Goal: Information Seeking & Learning: Learn about a topic

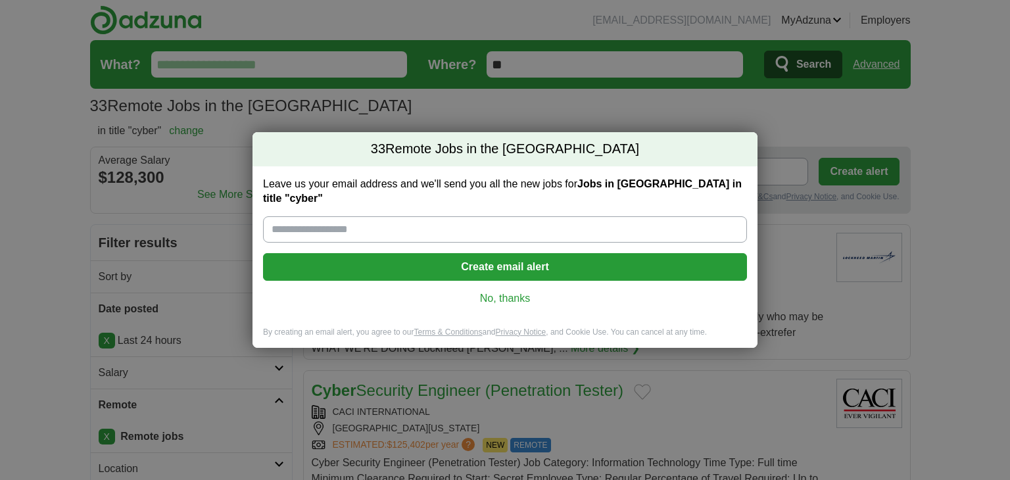
click at [490, 291] on link "No, thanks" at bounding box center [504, 298] width 463 height 14
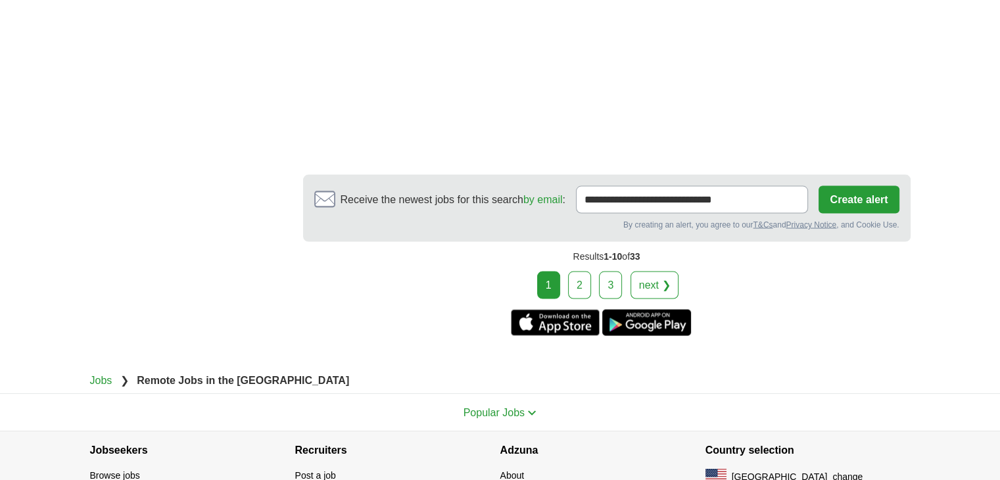
scroll to position [2520, 0]
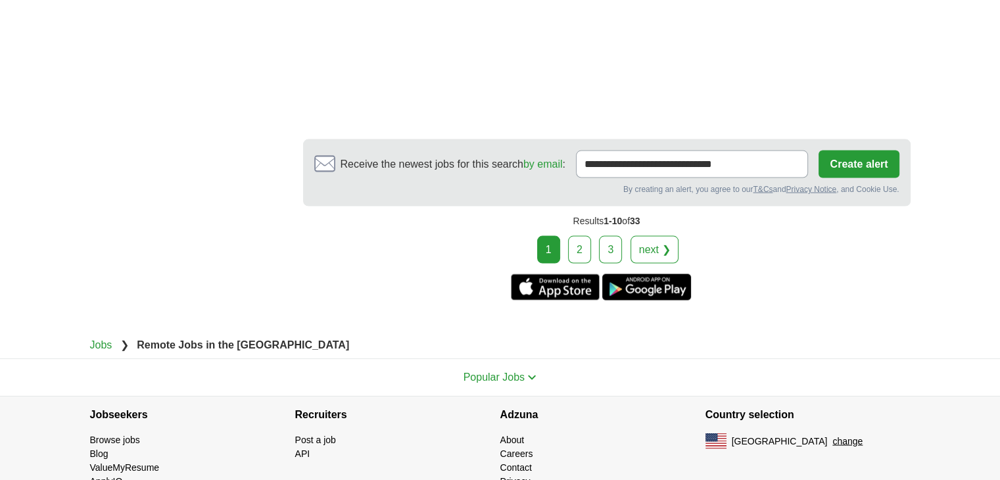
click at [588, 236] on link "2" at bounding box center [579, 250] width 23 height 28
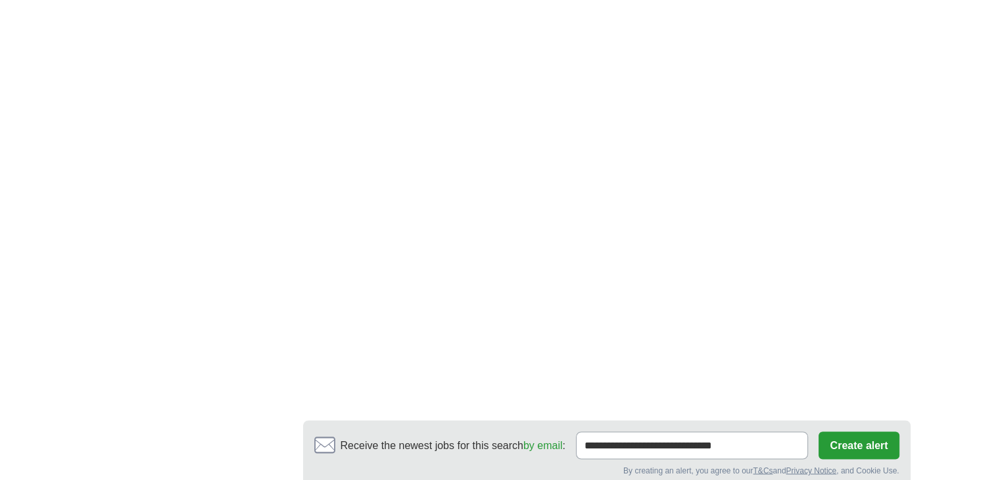
scroll to position [2410, 0]
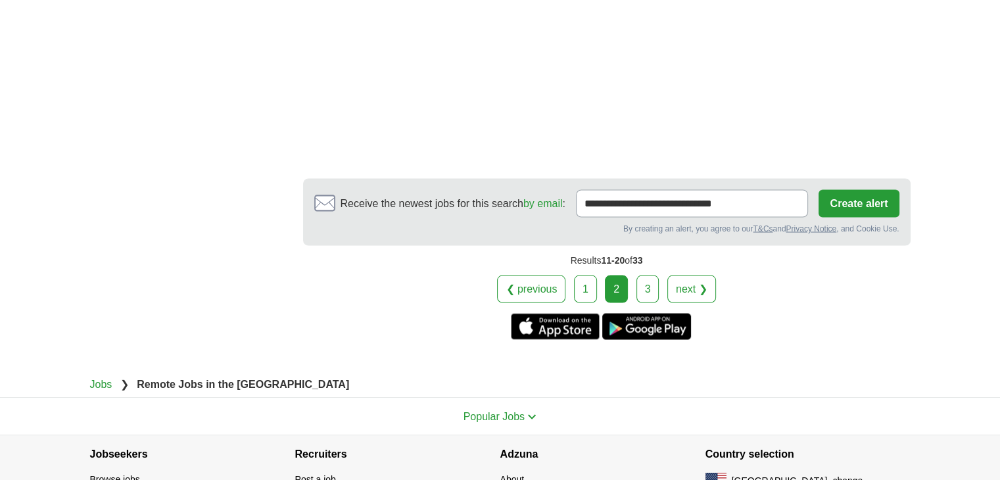
click at [647, 275] on link "3" at bounding box center [647, 289] width 23 height 28
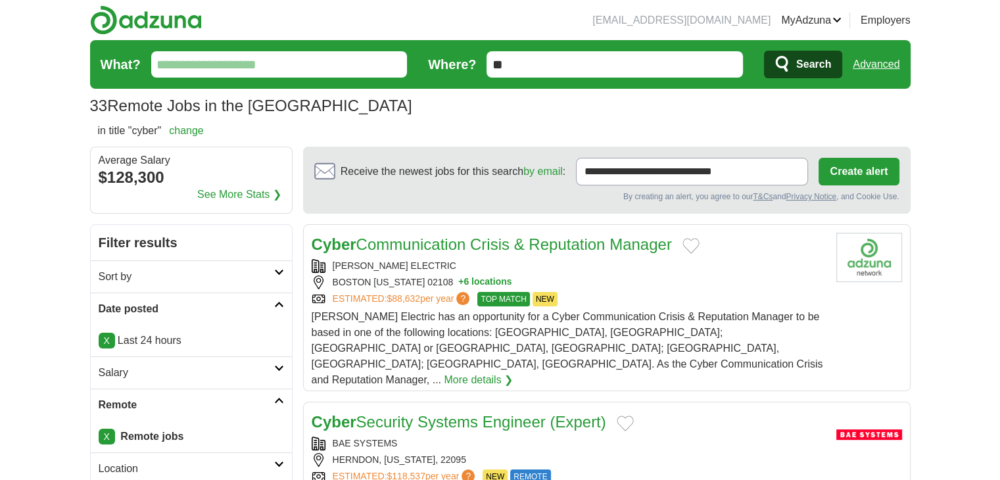
click at [893, 69] on link "Advanced" at bounding box center [876, 64] width 47 height 26
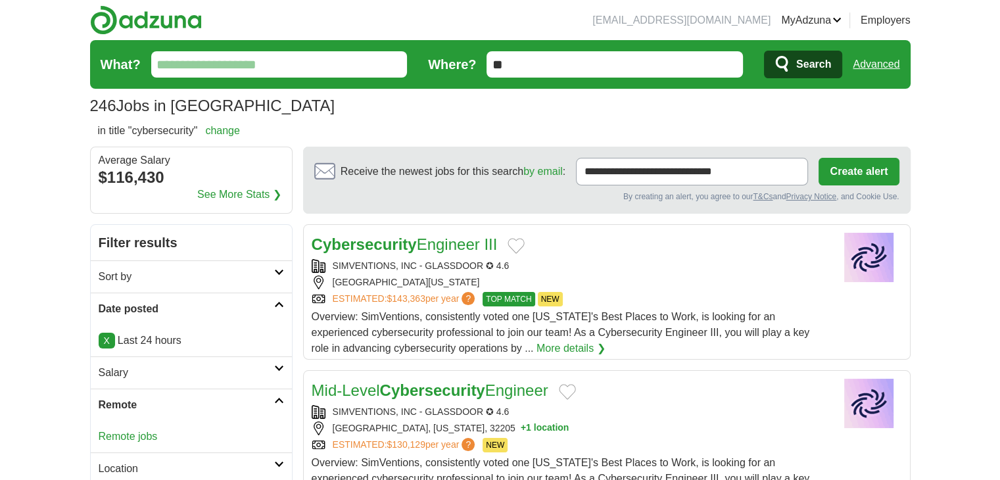
click at [123, 431] on link "Remote jobs" at bounding box center [128, 436] width 59 height 11
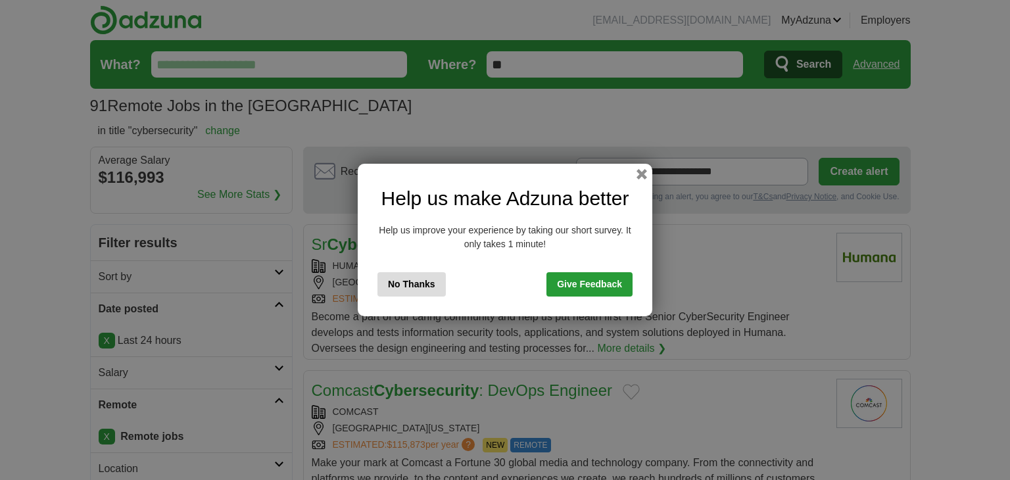
click at [397, 273] on button "No Thanks" at bounding box center [411, 284] width 68 height 24
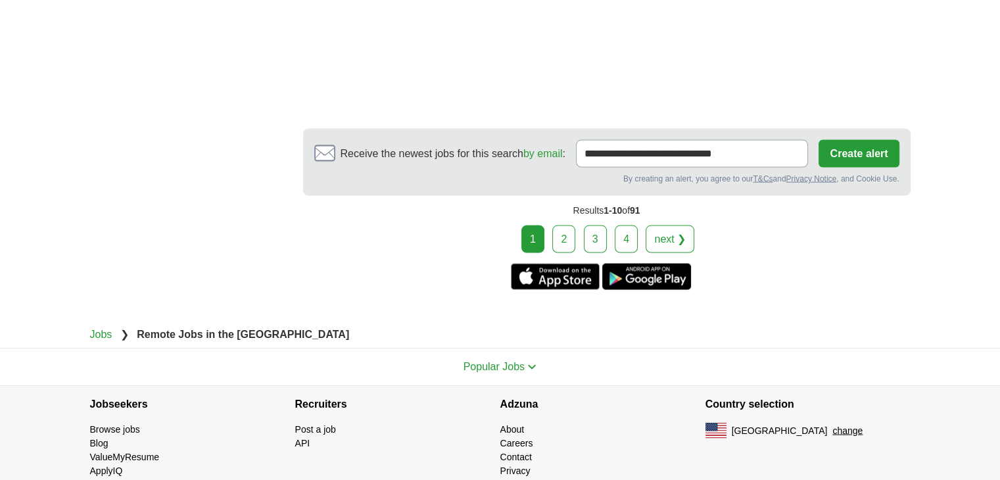
scroll to position [2589, 0]
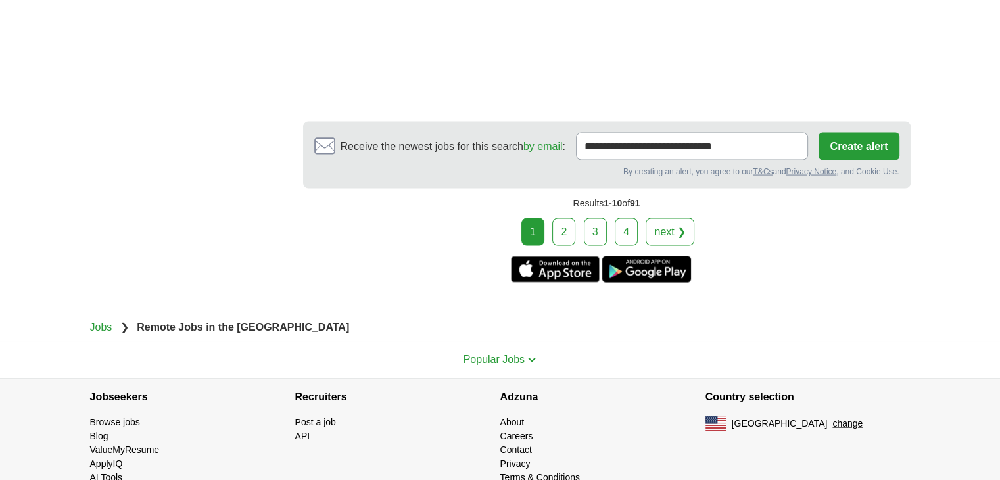
click at [562, 218] on link "2" at bounding box center [563, 232] width 23 height 28
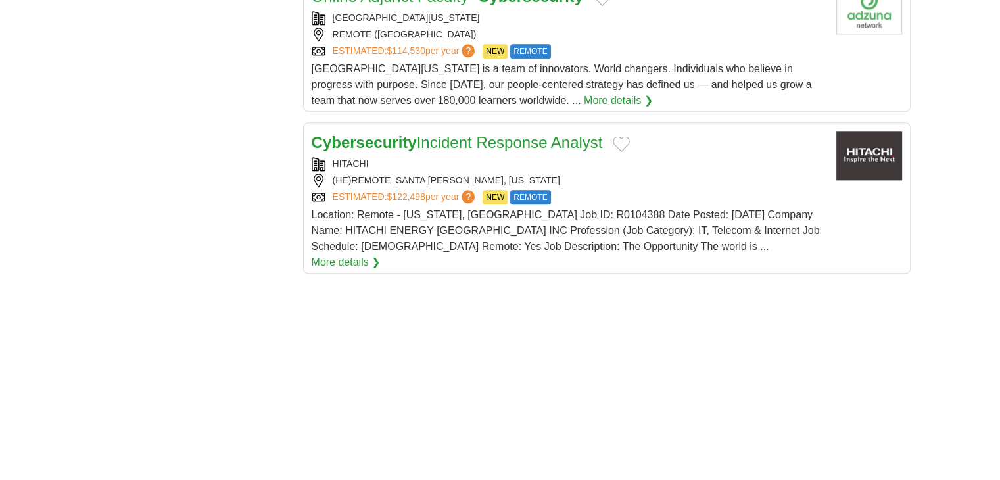
scroll to position [1534, 0]
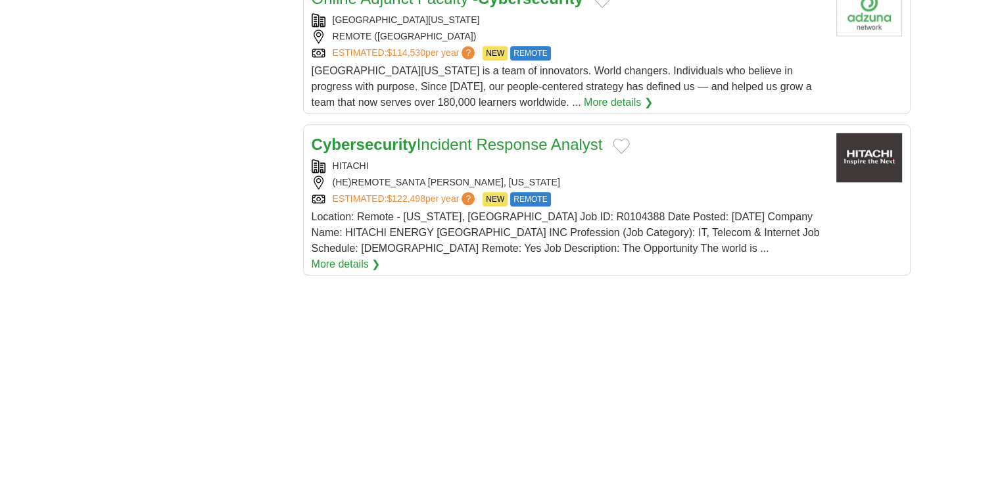
drag, startPoint x: 442, startPoint y: 147, endPoint x: 442, endPoint y: 135, distance: 12.5
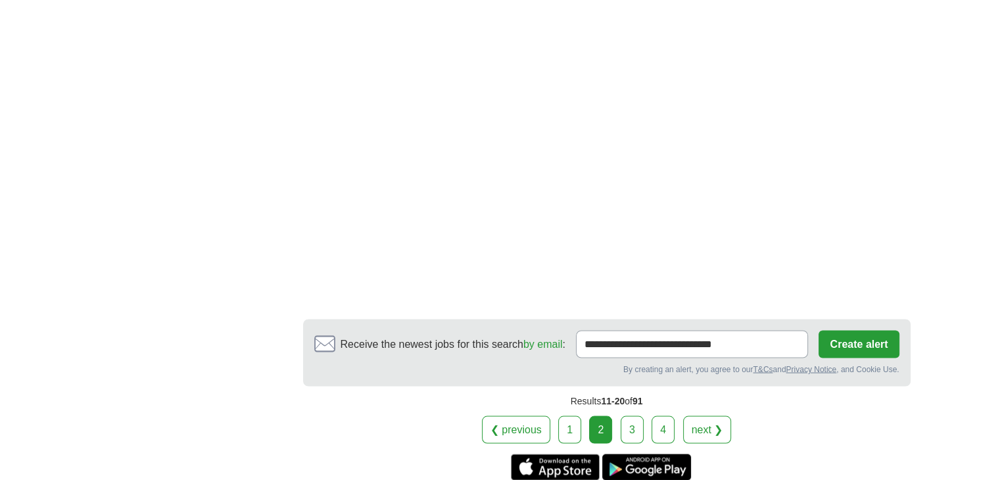
click at [636, 415] on link "3" at bounding box center [632, 429] width 23 height 28
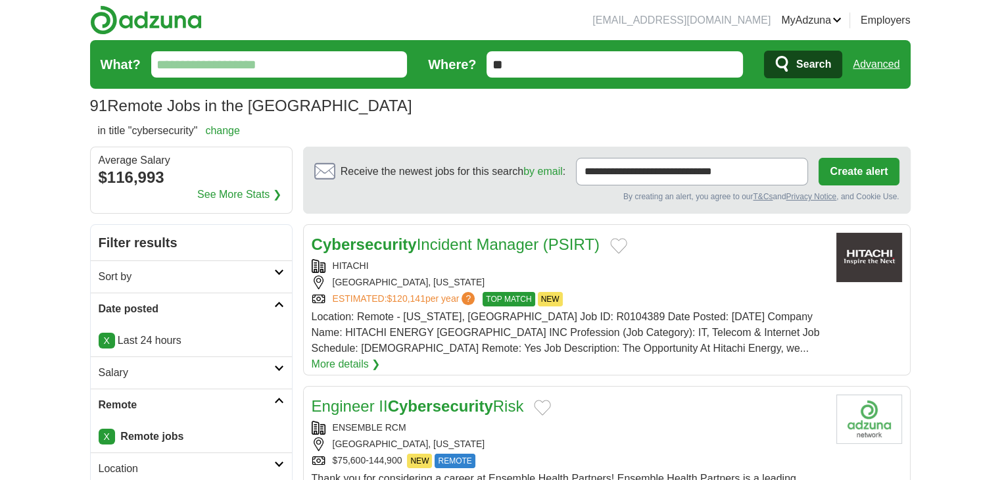
click at [883, 71] on link "Advanced" at bounding box center [876, 64] width 47 height 26
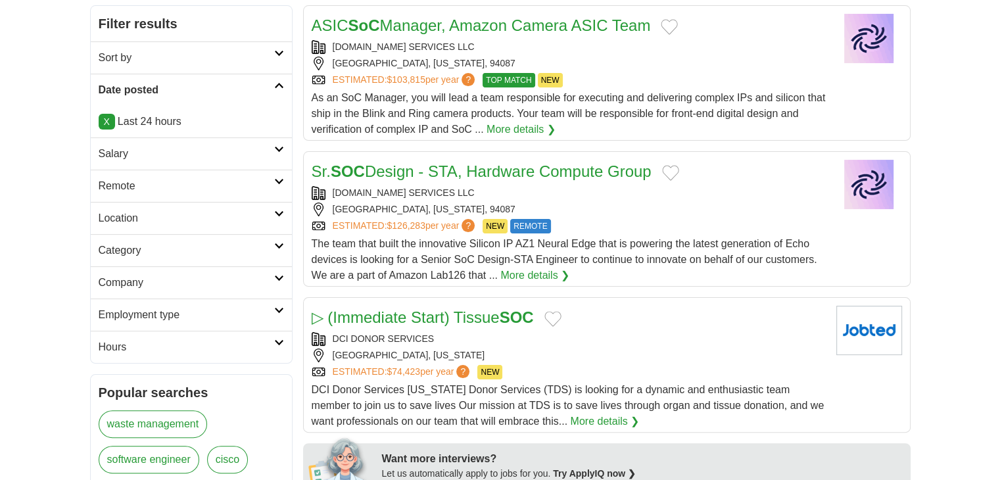
click at [140, 190] on h2 "Remote" at bounding box center [187, 186] width 176 height 16
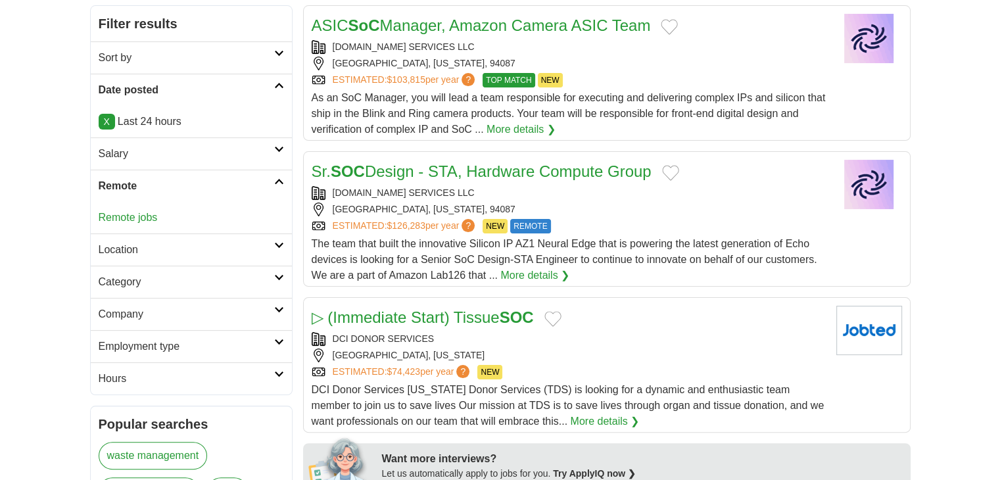
click at [129, 215] on link "Remote jobs" at bounding box center [128, 217] width 59 height 11
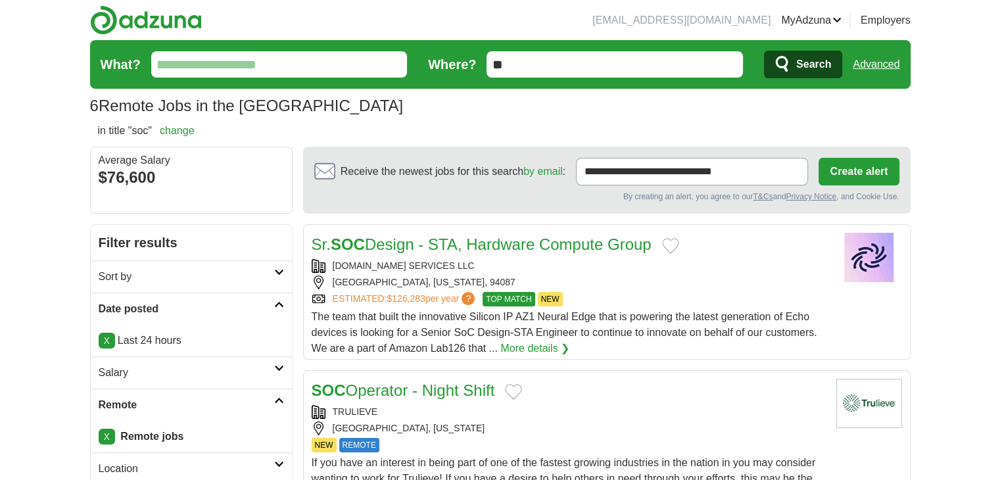
click at [887, 72] on link "Advanced" at bounding box center [876, 64] width 47 height 26
click at [887, 65] on link "Advanced" at bounding box center [876, 64] width 47 height 26
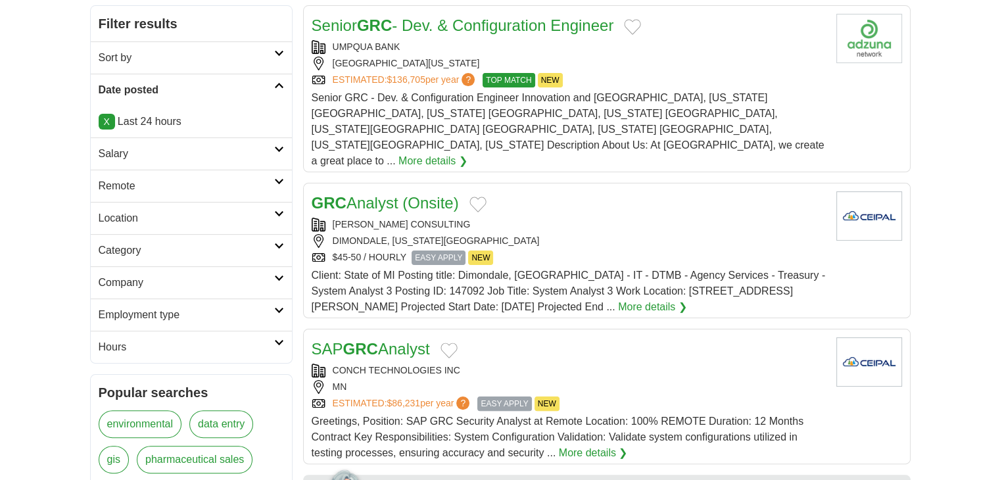
click at [124, 192] on link "Remote" at bounding box center [191, 186] width 201 height 32
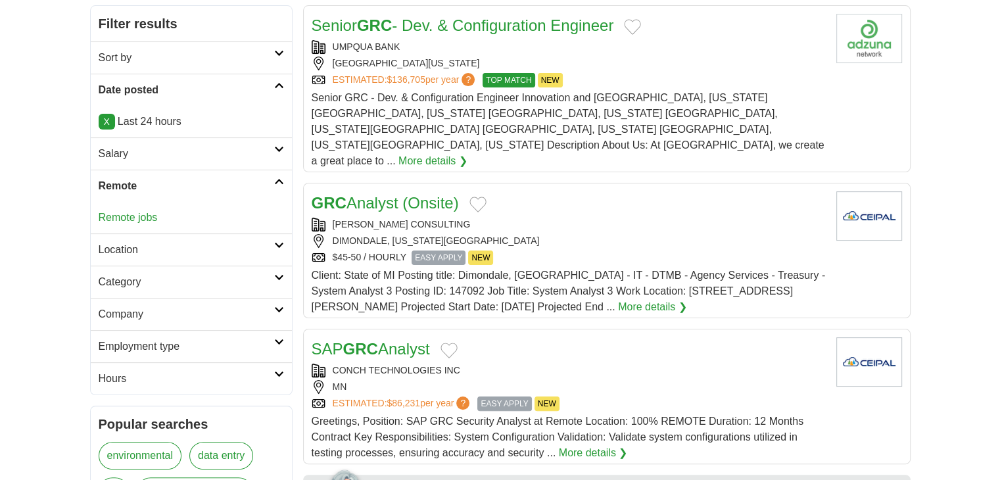
click at [122, 212] on link "Remote jobs" at bounding box center [128, 217] width 59 height 11
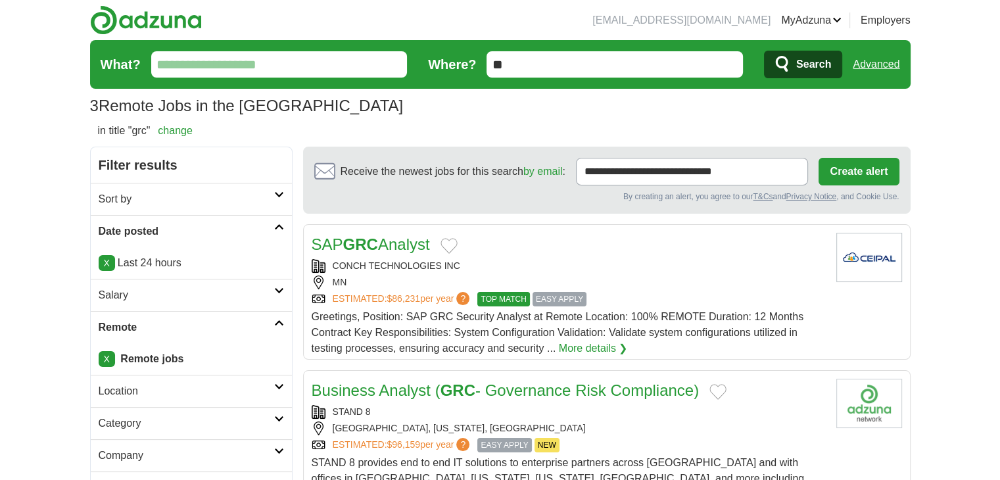
click at [873, 55] on link "Advanced" at bounding box center [876, 64] width 47 height 26
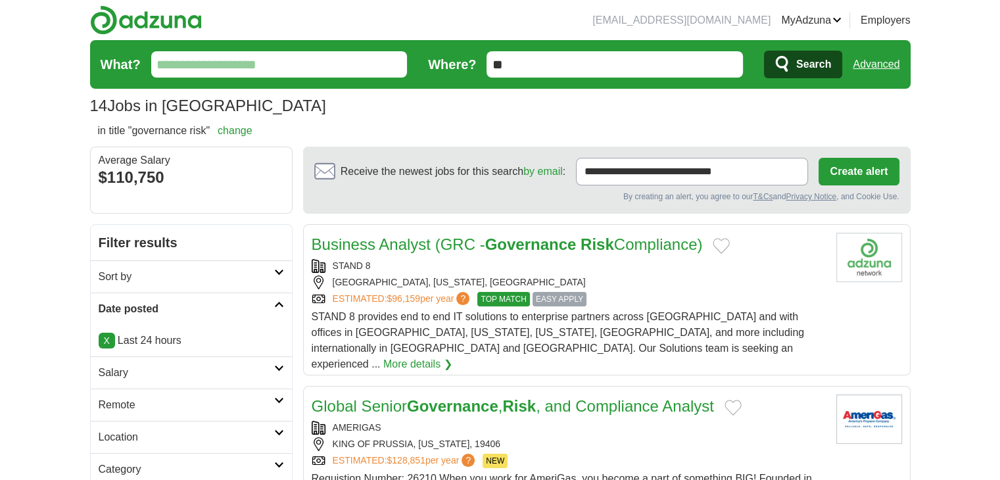
click at [115, 395] on link "Remote" at bounding box center [191, 404] width 201 height 32
click at [124, 424] on div "Remote jobs" at bounding box center [191, 437] width 201 height 32
click at [124, 431] on link "Remote jobs" at bounding box center [128, 436] width 59 height 11
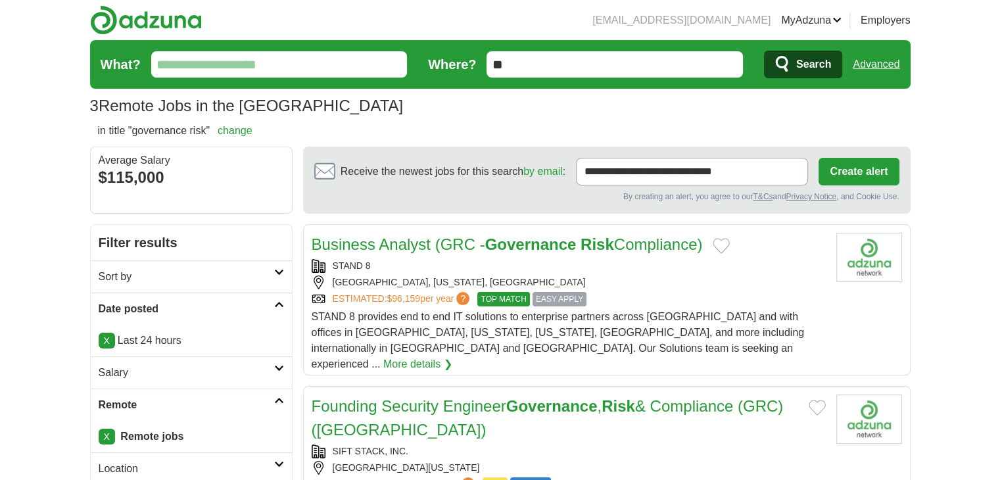
click at [869, 55] on link "Advanced" at bounding box center [876, 64] width 47 height 26
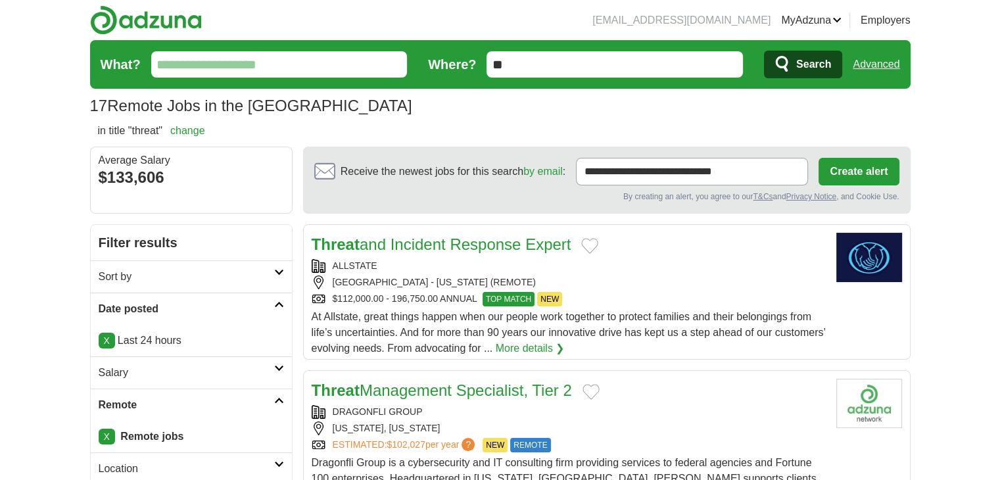
click at [870, 51] on link "Advanced" at bounding box center [876, 64] width 47 height 26
click at [869, 56] on link "Advanced" at bounding box center [876, 64] width 47 height 26
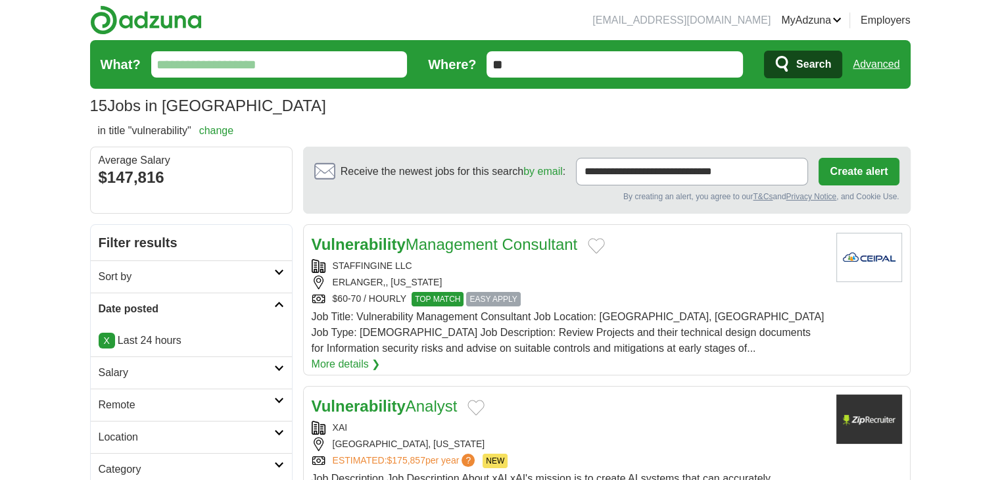
click at [105, 410] on h2 "Remote" at bounding box center [187, 405] width 176 height 16
click at [141, 432] on link "Remote jobs" at bounding box center [128, 436] width 59 height 11
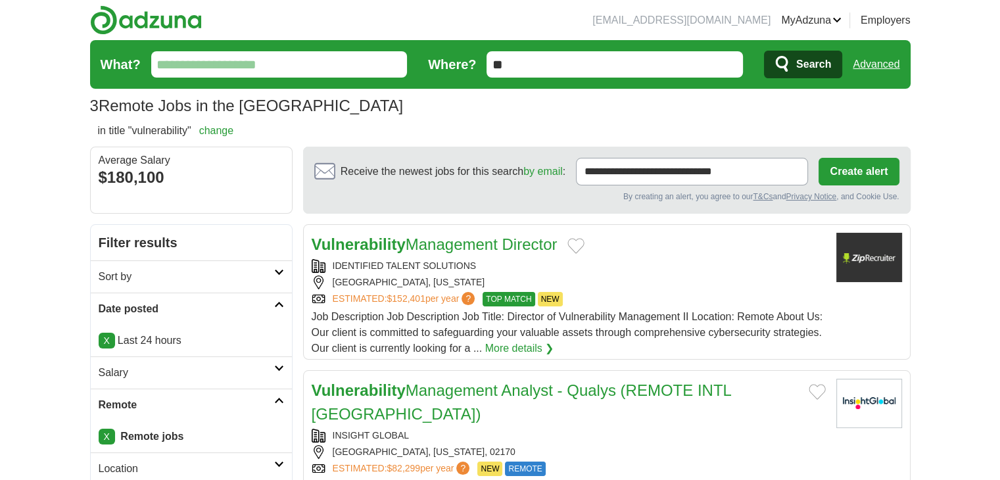
click at [877, 16] on link "Employers" at bounding box center [885, 20] width 50 height 16
click at [872, 68] on link "Advanced" at bounding box center [876, 64] width 47 height 26
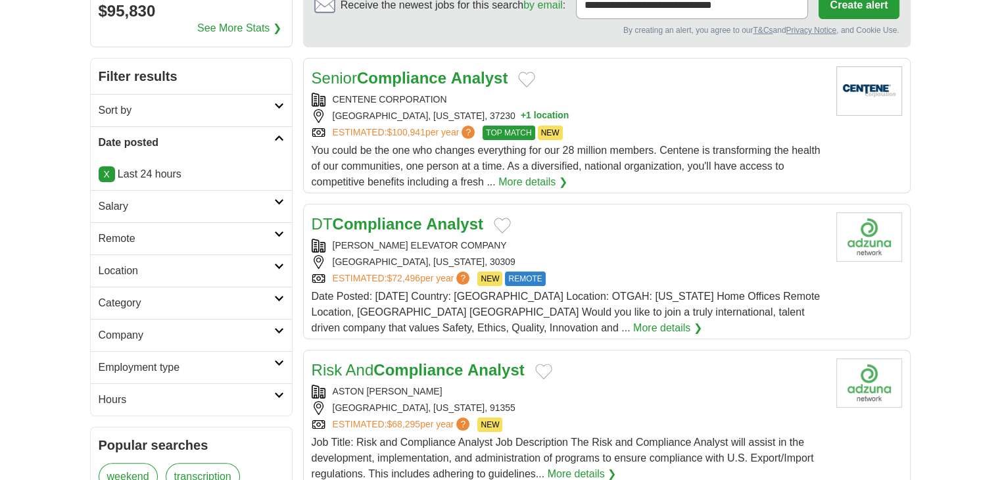
scroll to position [219, 0]
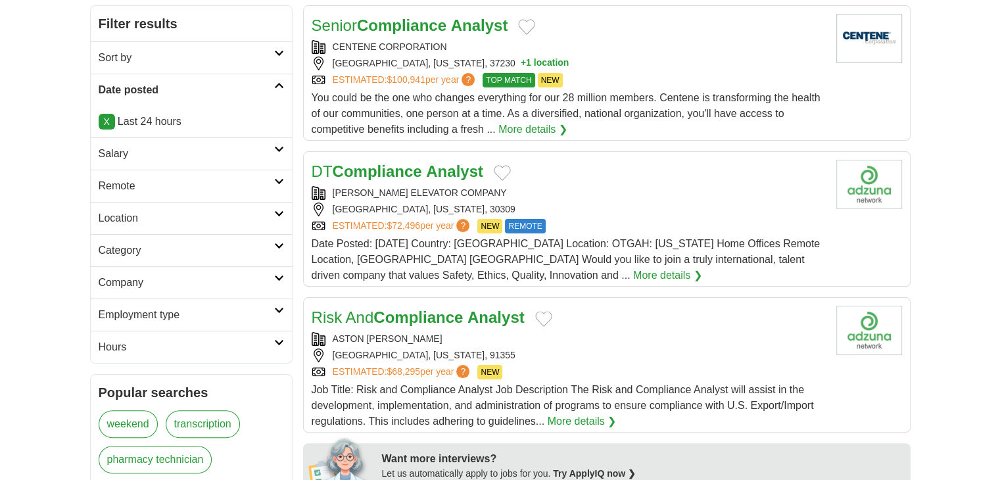
click at [114, 189] on h2 "Remote" at bounding box center [187, 186] width 176 height 16
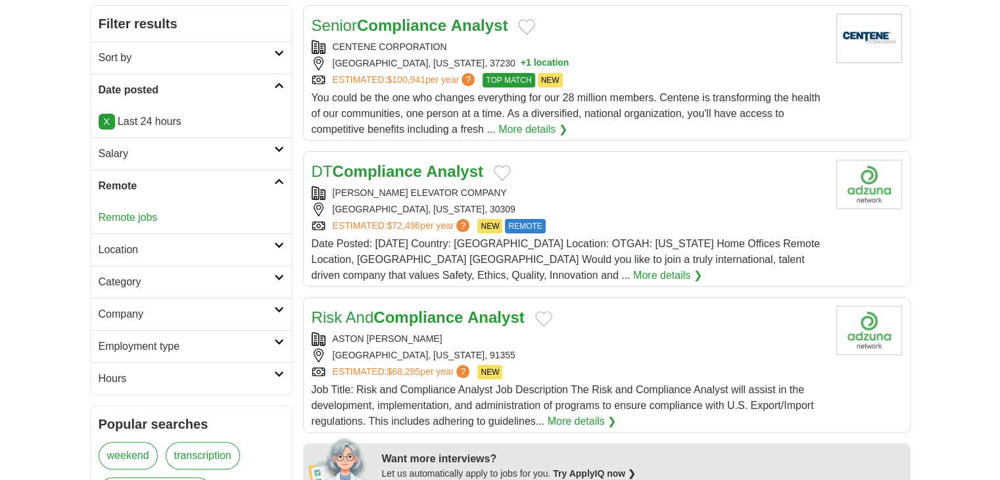
click at [124, 216] on link "Remote jobs" at bounding box center [128, 217] width 59 height 11
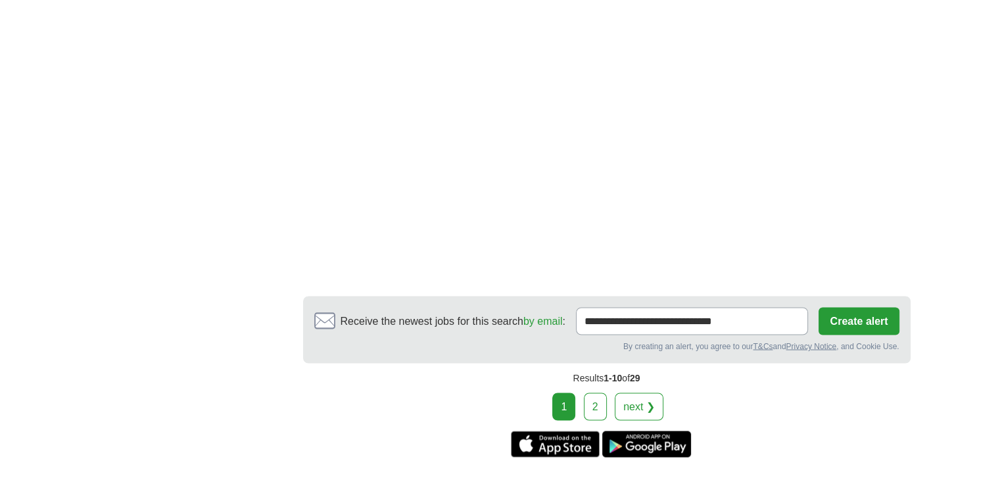
scroll to position [2191, 0]
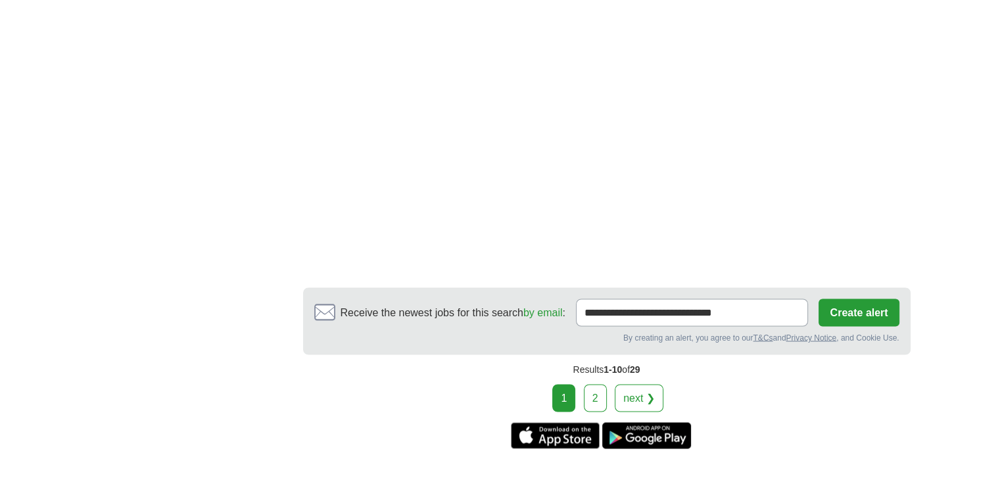
click at [600, 384] on link "2" at bounding box center [595, 398] width 23 height 28
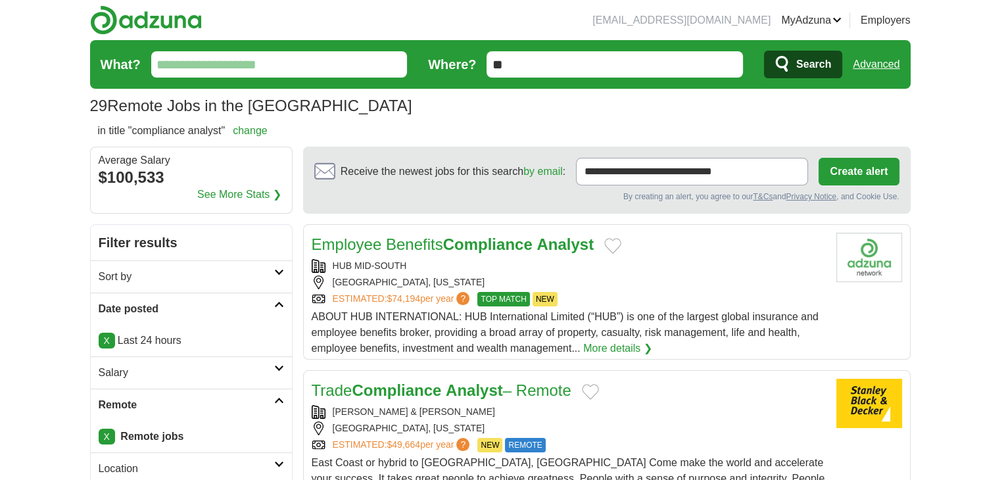
click at [862, 60] on link "Advanced" at bounding box center [876, 64] width 47 height 26
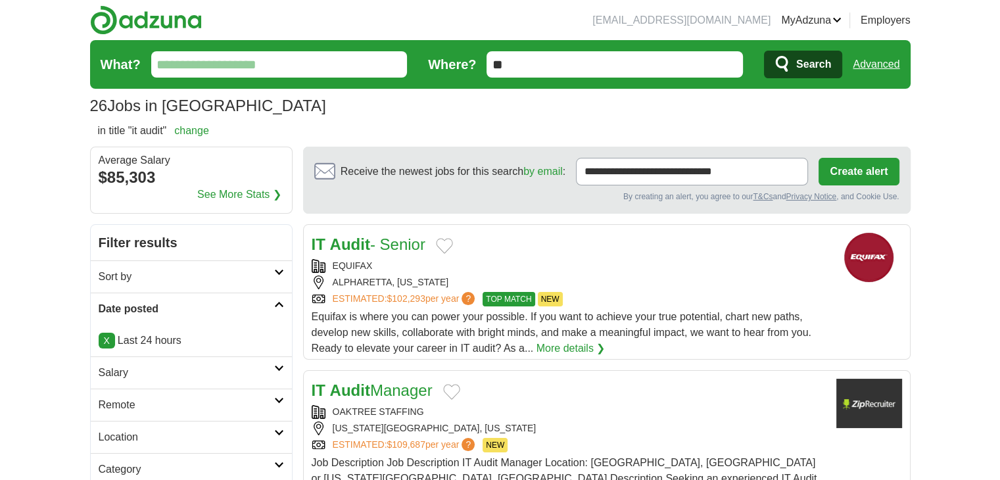
scroll to position [109, 0]
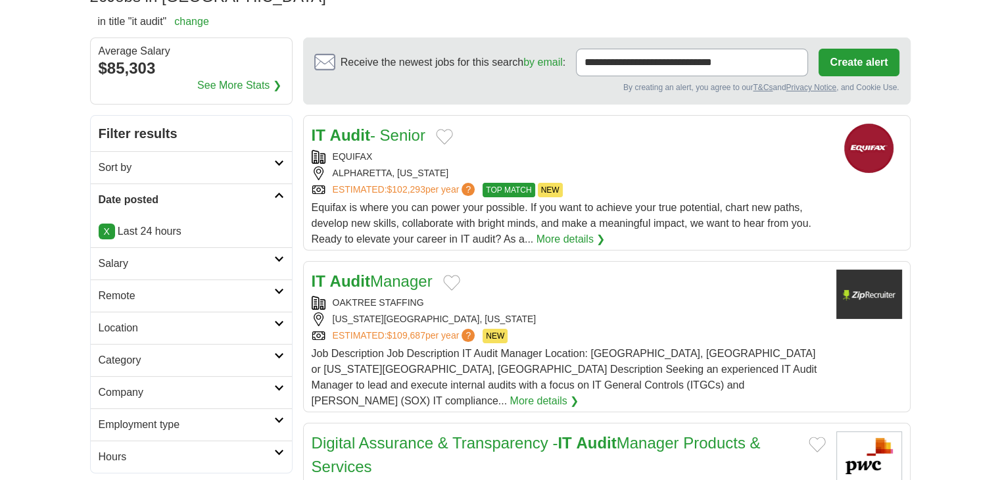
click at [123, 300] on h2 "Remote" at bounding box center [187, 296] width 176 height 16
click at [127, 329] on link "Remote jobs" at bounding box center [128, 326] width 59 height 11
